Goal: Contribute content: Add original content to the website for others to see

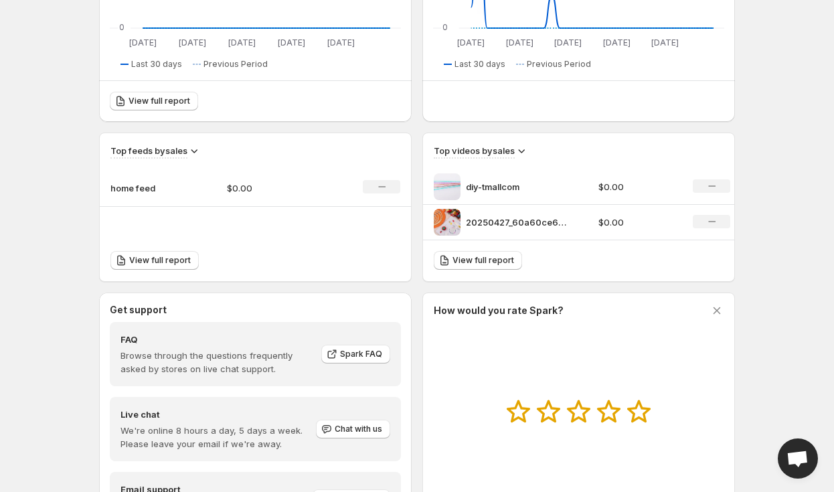
scroll to position [339, 0]
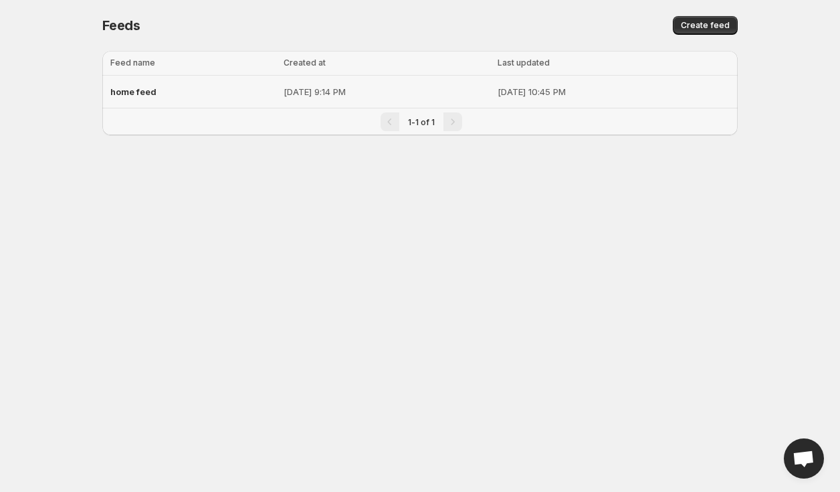
click at [161, 87] on div "home feed" at bounding box center [192, 92] width 165 height 24
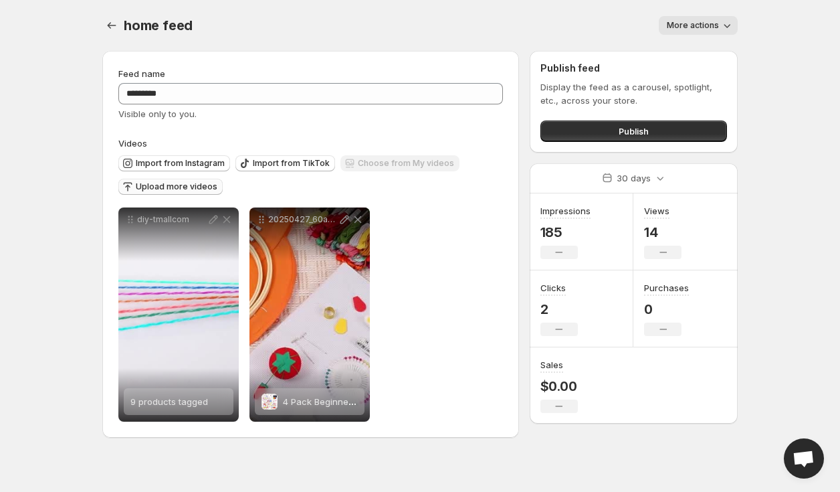
click at [197, 189] on span "Upload more videos" at bounding box center [177, 186] width 82 height 11
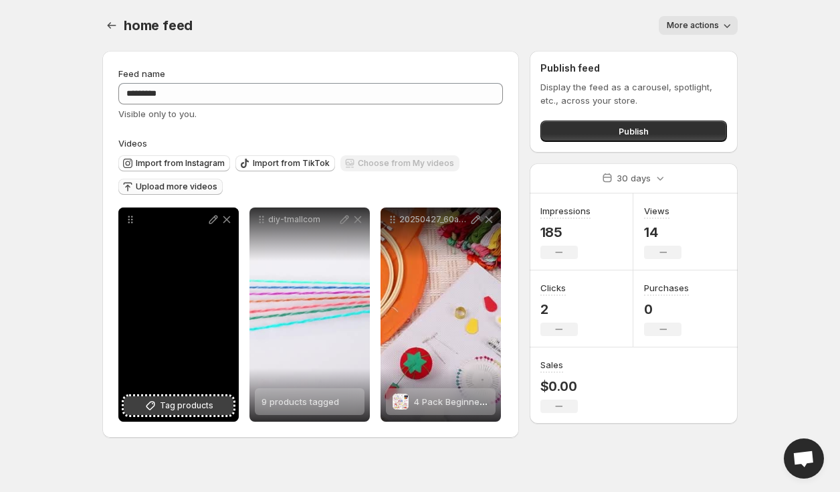
click at [194, 401] on span "Tag products" at bounding box center [187, 405] width 54 height 13
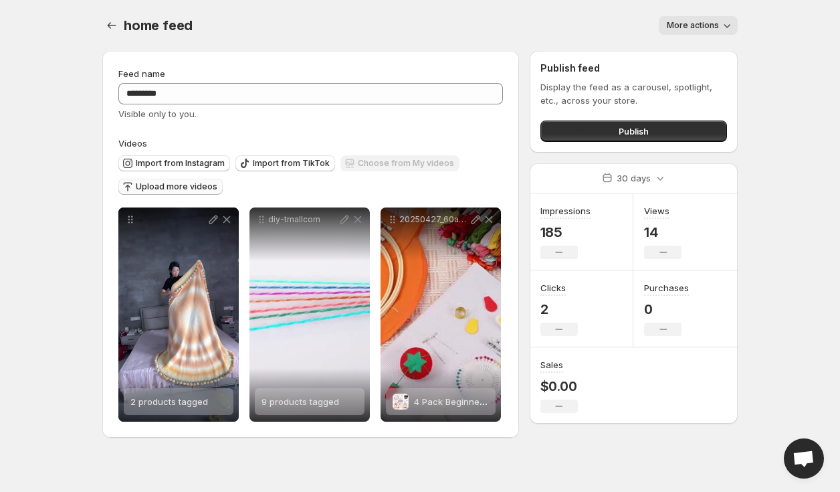
click at [178, 187] on span "Upload more videos" at bounding box center [177, 186] width 82 height 11
click at [162, 191] on span "Upload more videos" at bounding box center [177, 186] width 82 height 11
click at [178, 193] on button "Upload more videos" at bounding box center [170, 187] width 104 height 16
click at [162, 185] on span "Upload more videos" at bounding box center [177, 186] width 82 height 11
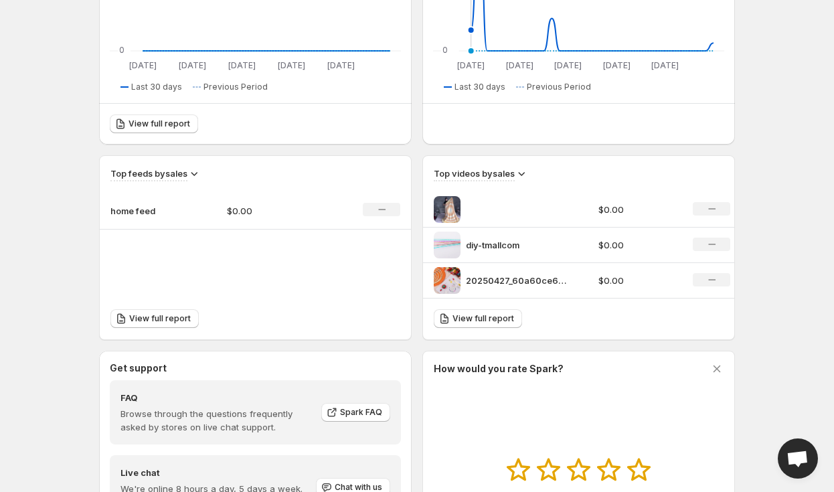
scroll to position [461, 0]
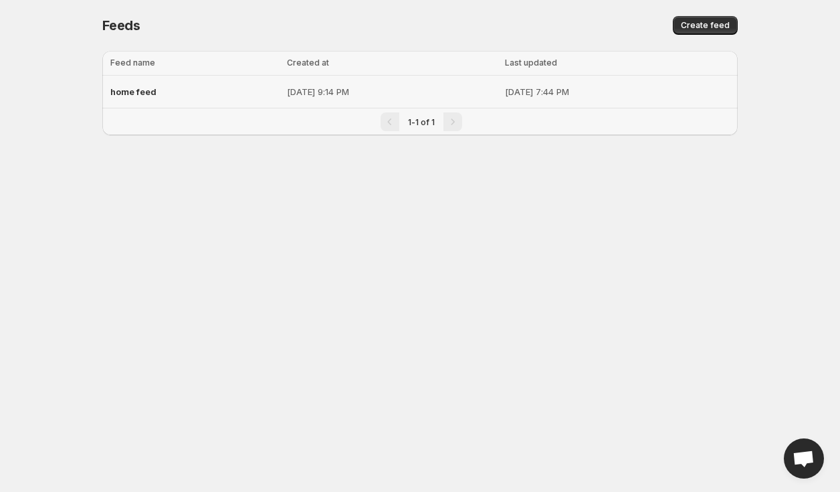
click at [128, 93] on span "home feed" at bounding box center [133, 91] width 46 height 11
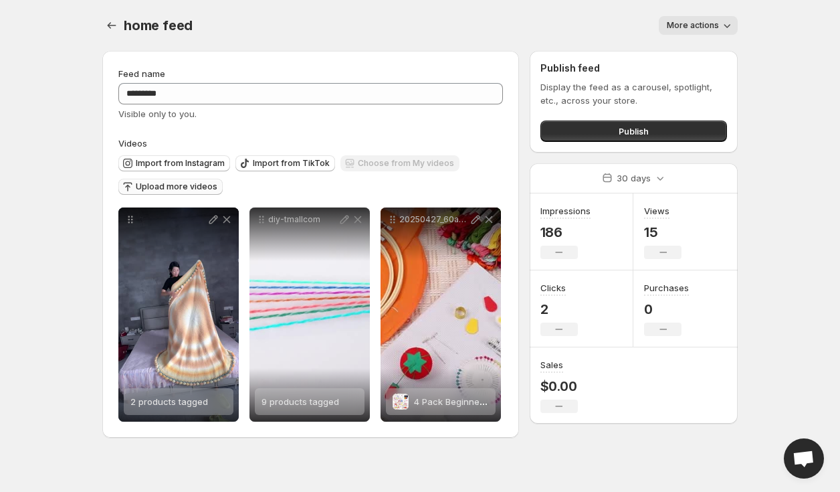
click at [173, 191] on span "Upload more videos" at bounding box center [177, 186] width 82 height 11
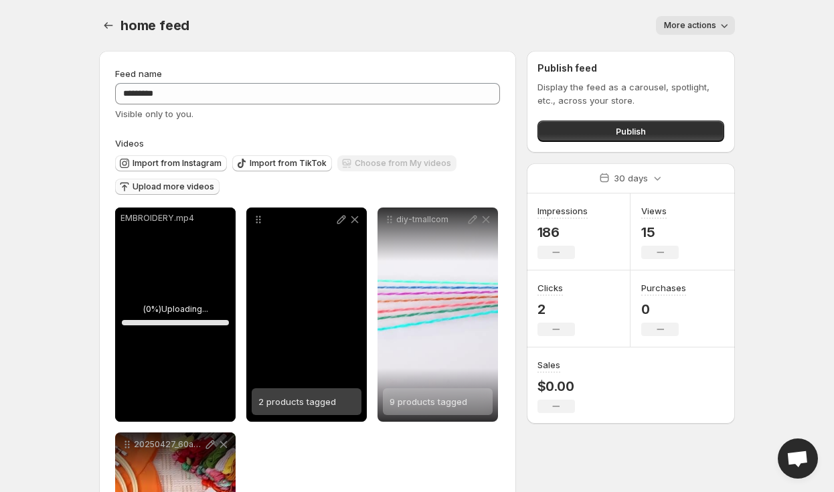
scroll to position [187, 0]
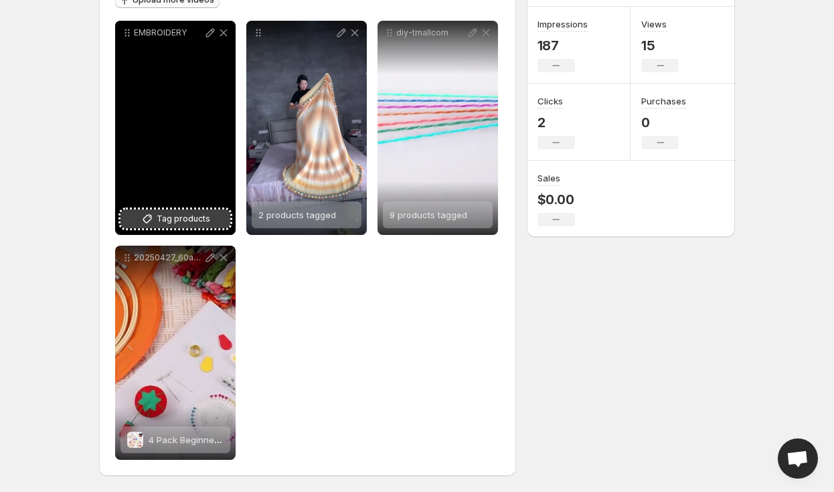
click at [181, 215] on span "Tag products" at bounding box center [184, 218] width 54 height 13
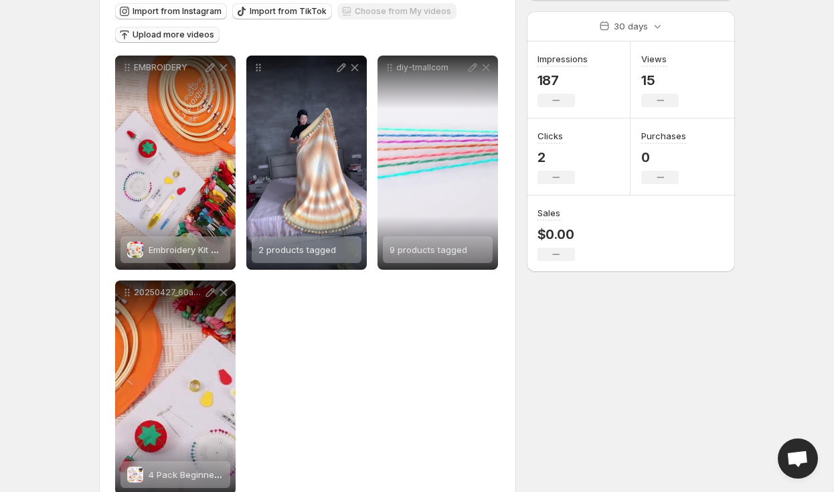
scroll to position [0, 0]
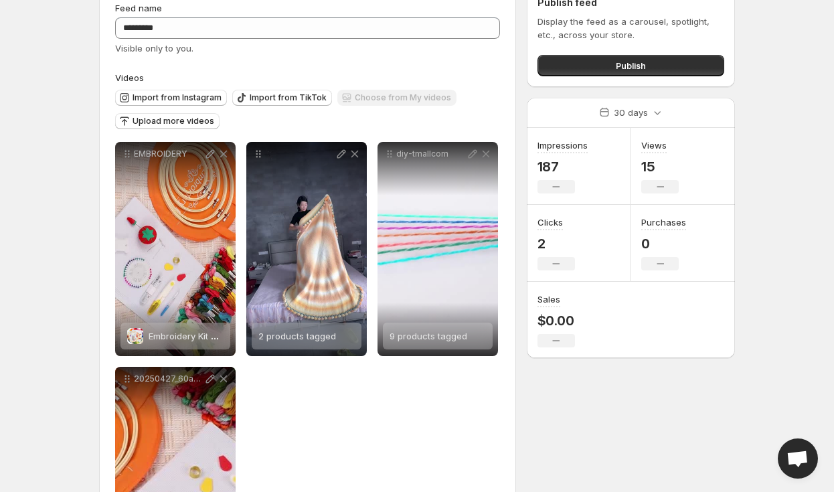
scroll to position [45, 0]
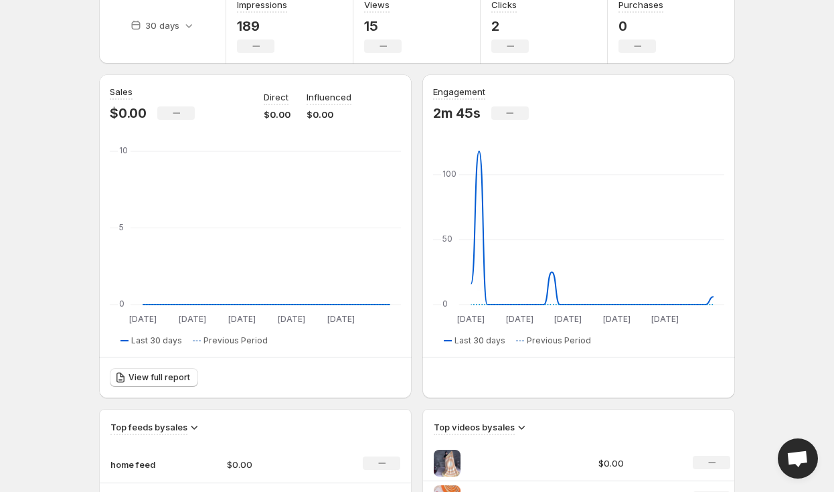
scroll to position [64, 0]
